Goal: Task Accomplishment & Management: Manage account settings

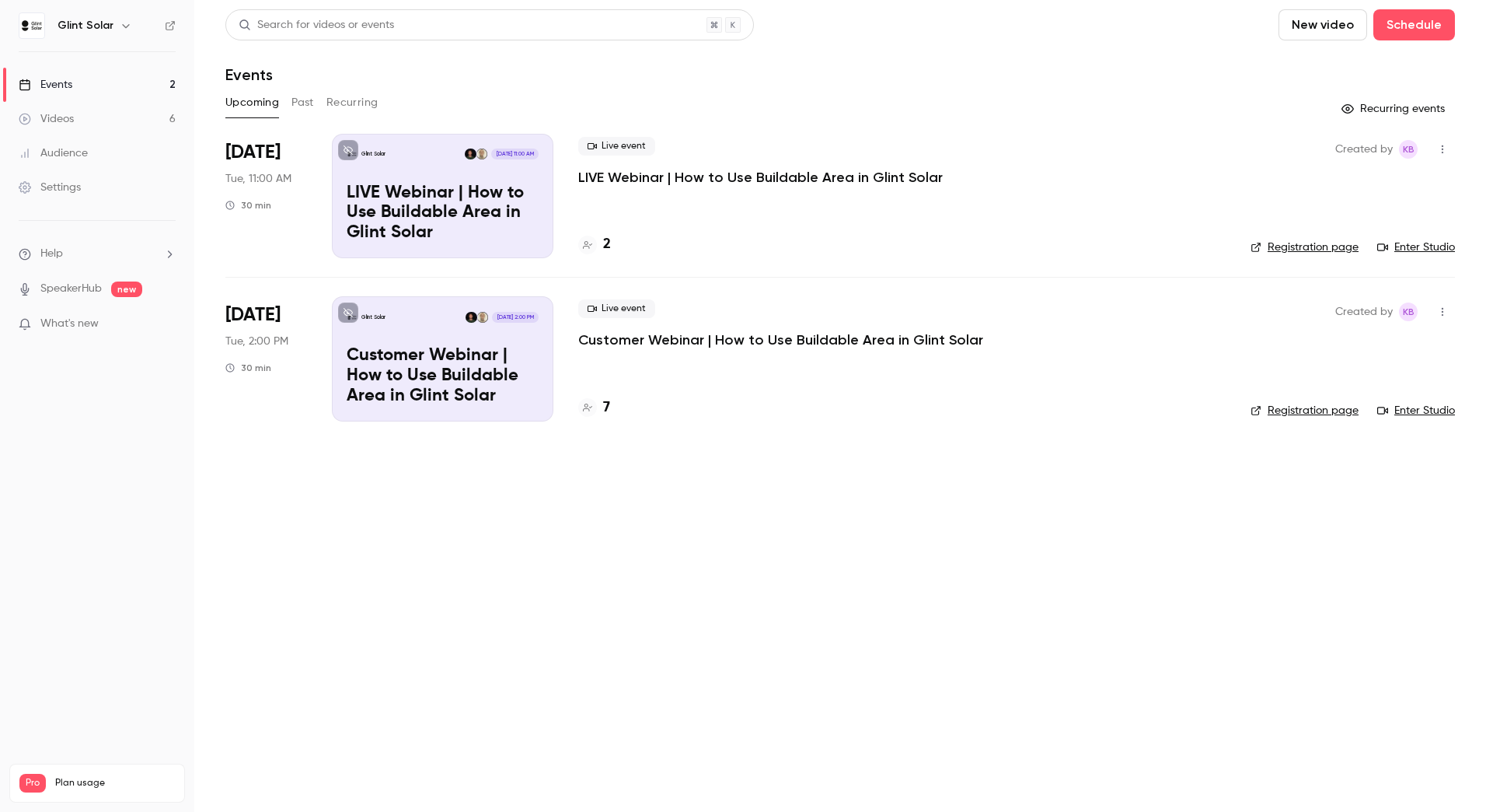
click at [639, 339] on p "Customer Webinar | How to Use Buildable Area in Glint Solar" at bounding box center [781, 340] width 405 height 19
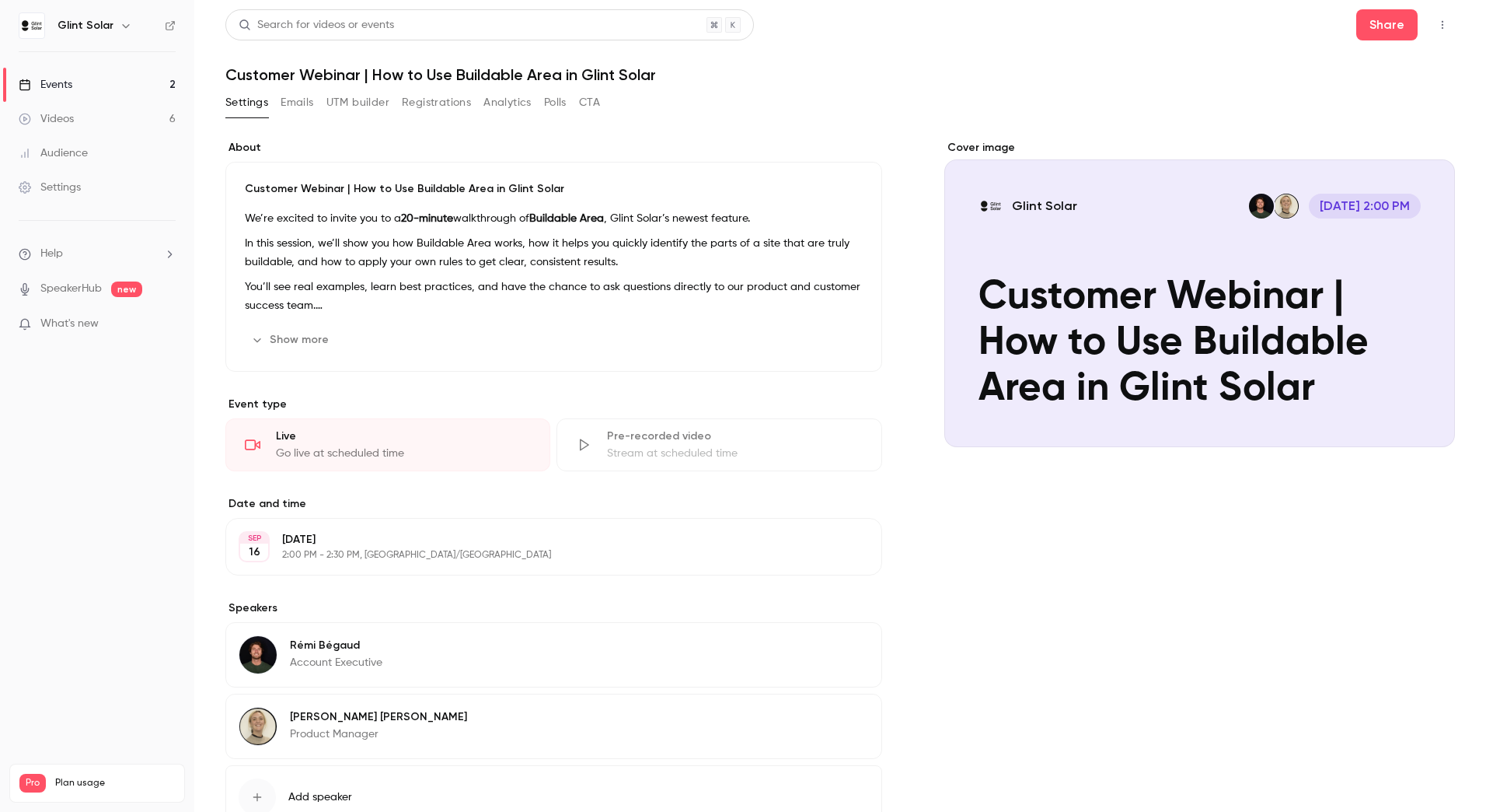
click at [425, 100] on button "Registrations" at bounding box center [436, 102] width 69 height 25
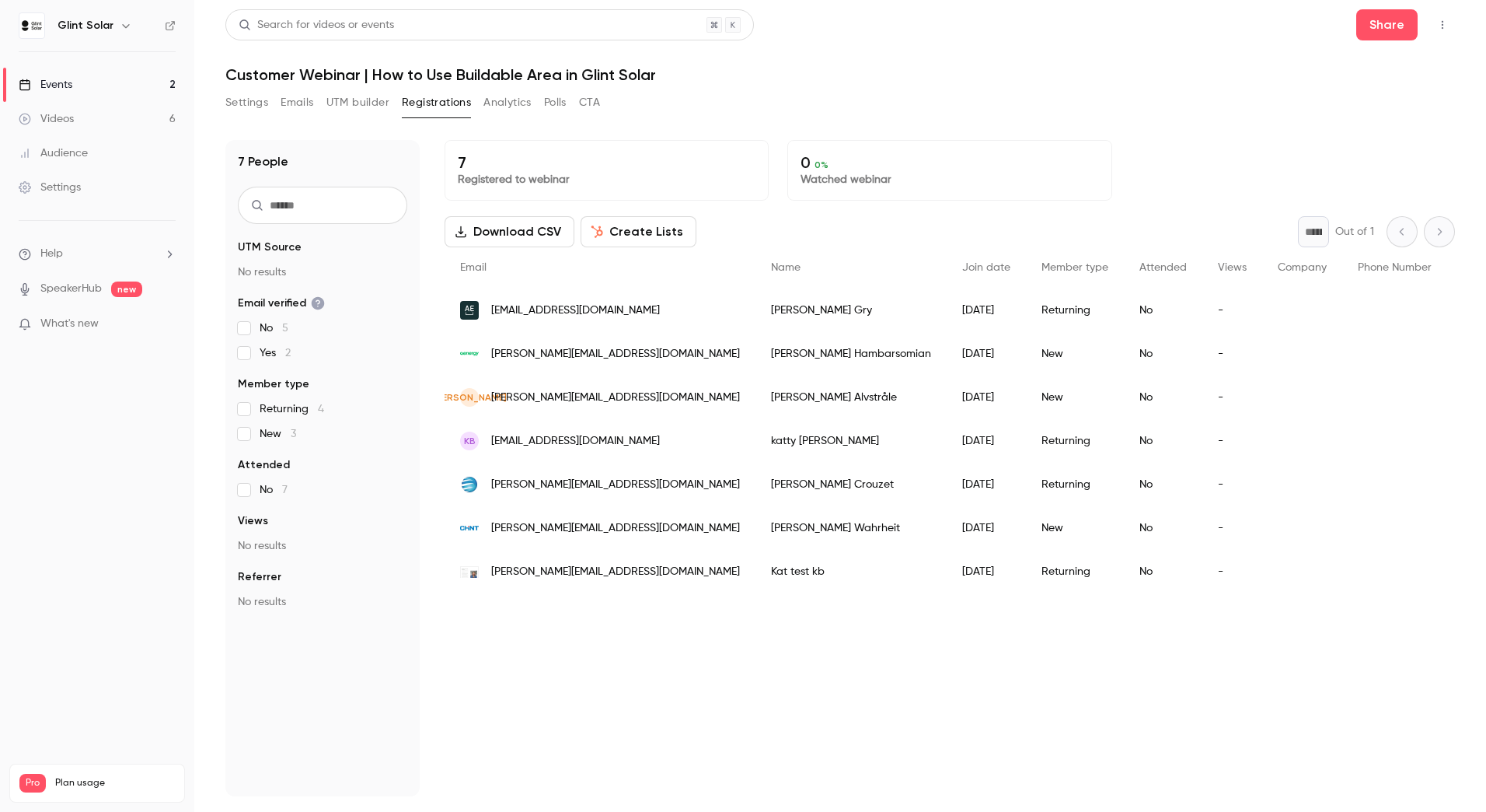
click at [655, 441] on div "kB kb@thetinystudios.com" at bounding box center [600, 441] width 311 height 44
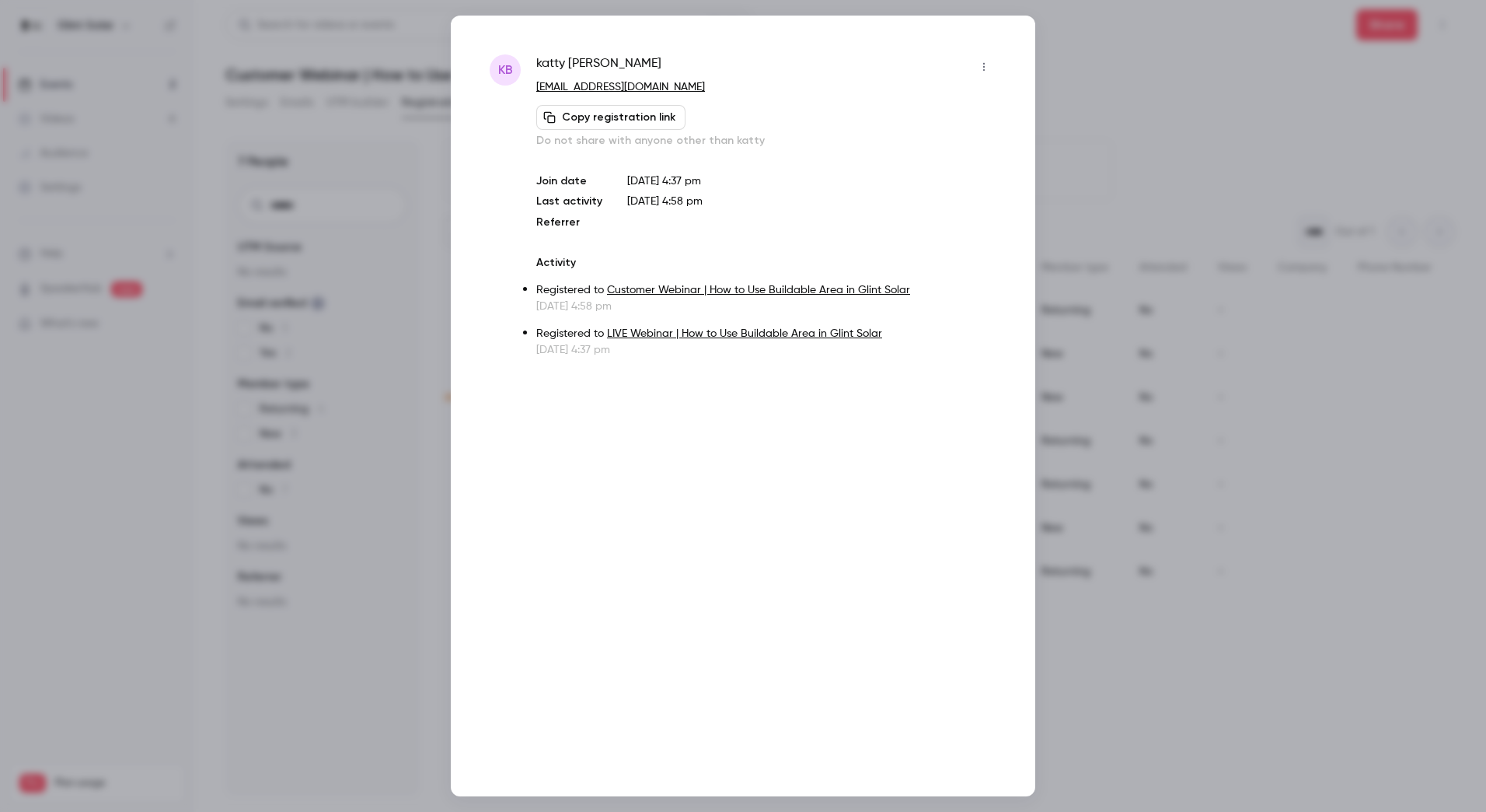
click at [1103, 74] on div at bounding box center [743, 406] width 1486 height 812
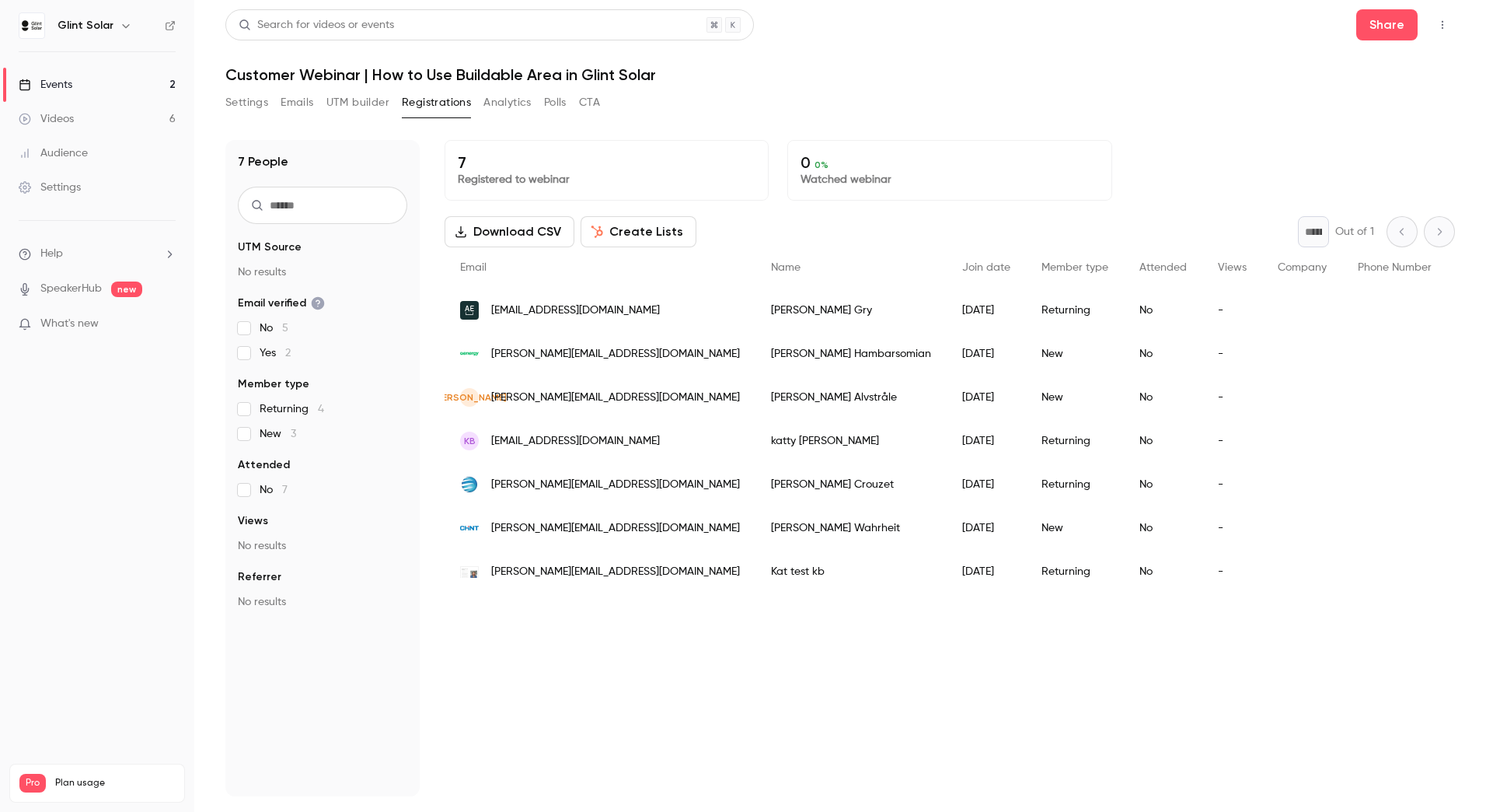
click at [616, 440] on div "kB kb@thetinystudios.com" at bounding box center [600, 441] width 311 height 44
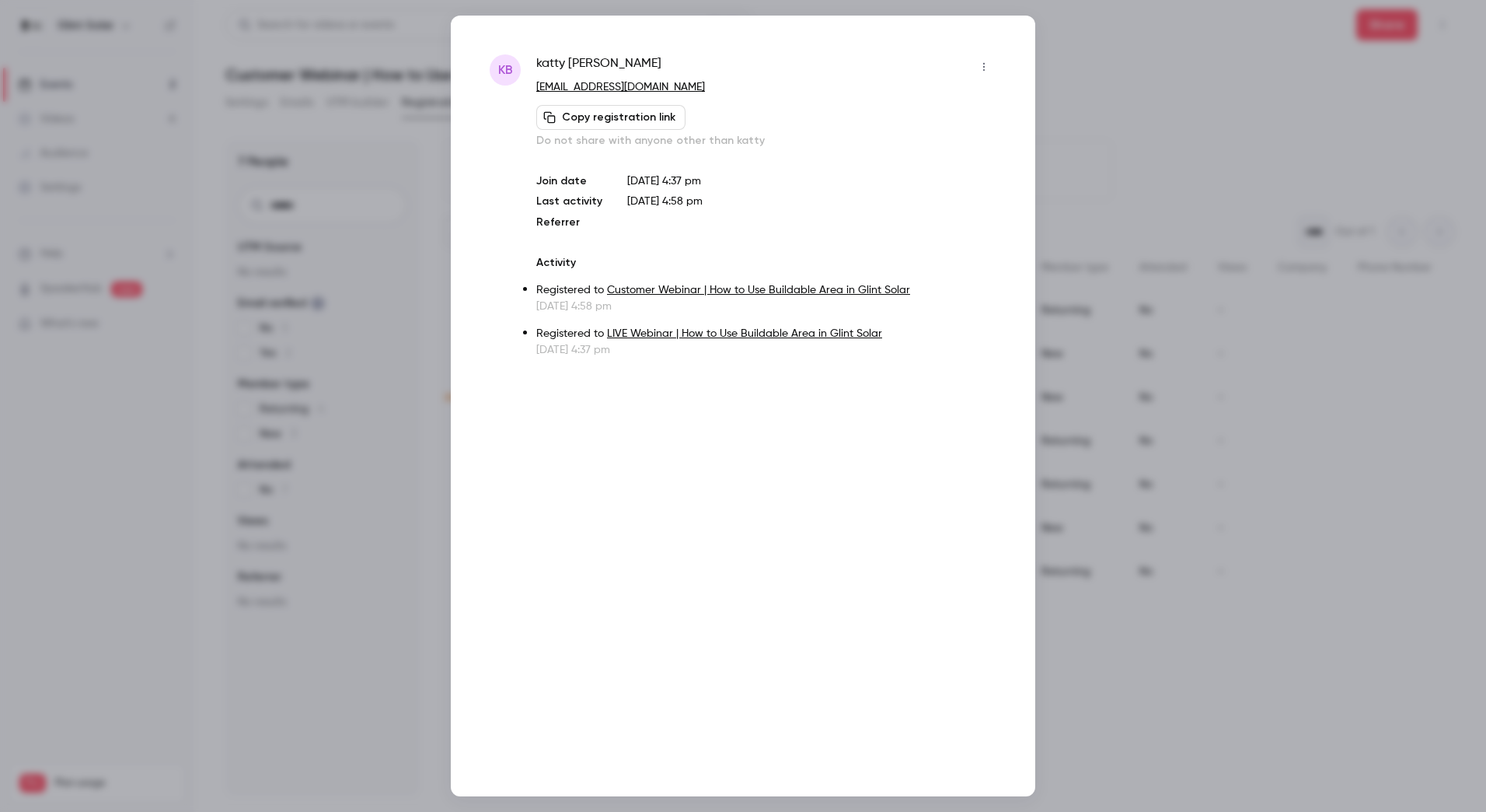
click at [986, 63] on icon "button" at bounding box center [985, 67] width 13 height 11
click at [924, 151] on div "Remove registration" at bounding box center [925, 146] width 118 height 15
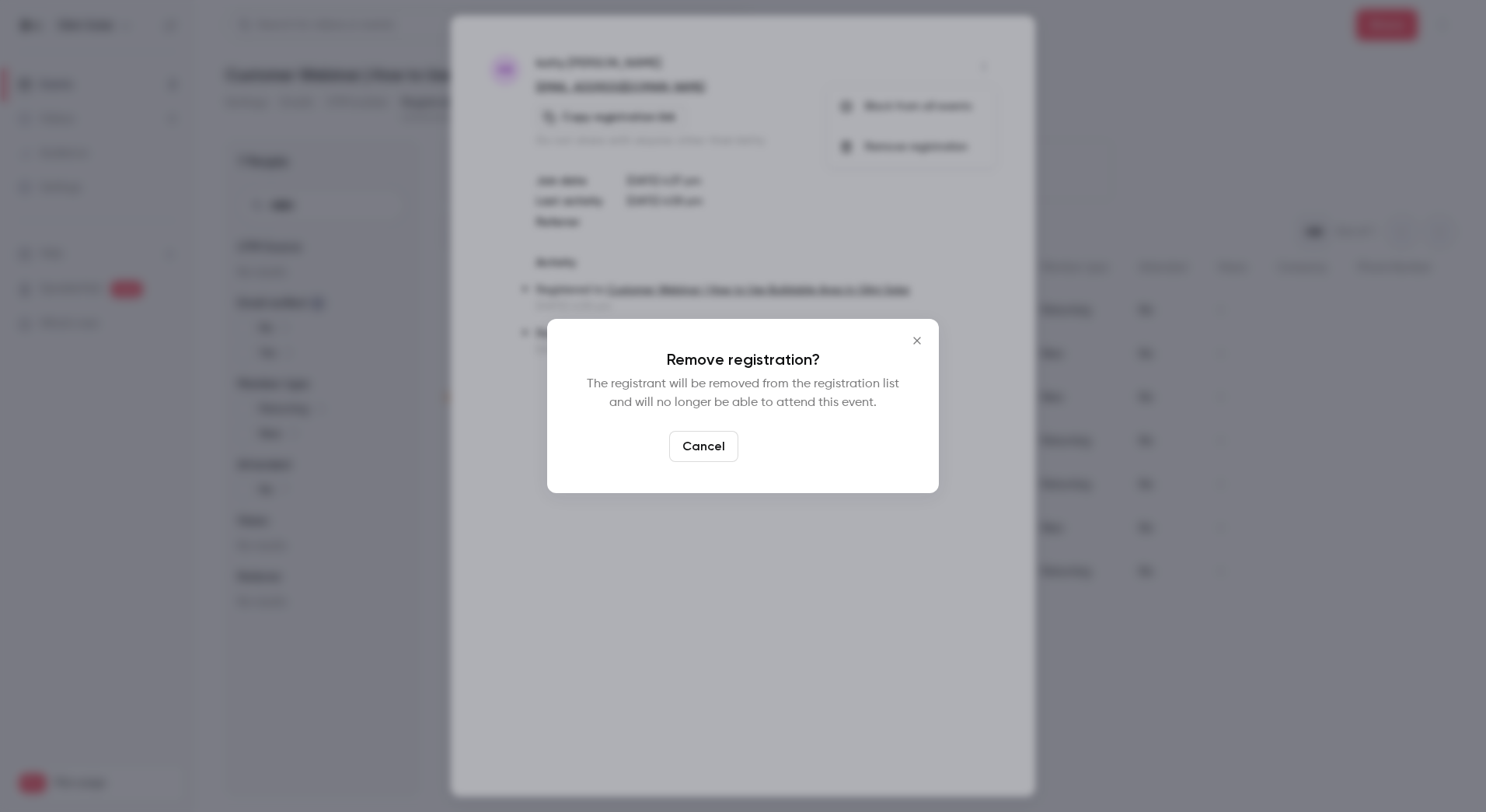
click at [779, 450] on button "Confirm" at bounding box center [781, 446] width 73 height 31
